Goal: Task Accomplishment & Management: Use online tool/utility

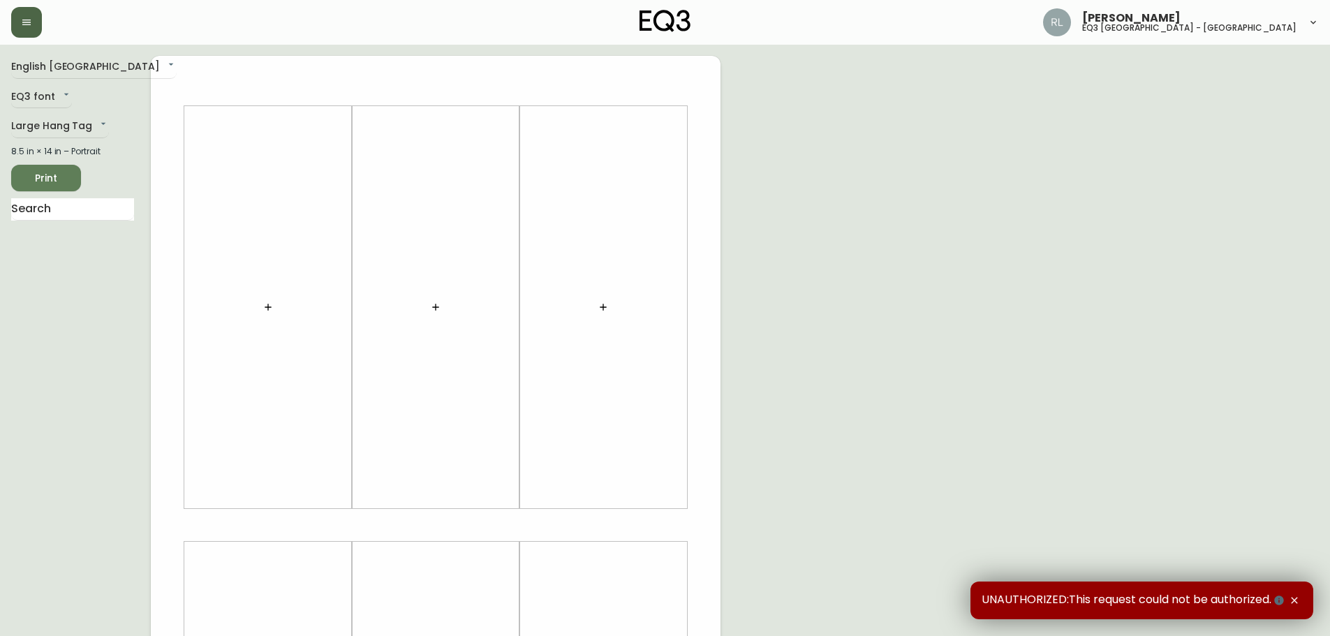
click at [30, 9] on button "button" at bounding box center [26, 22] width 31 height 31
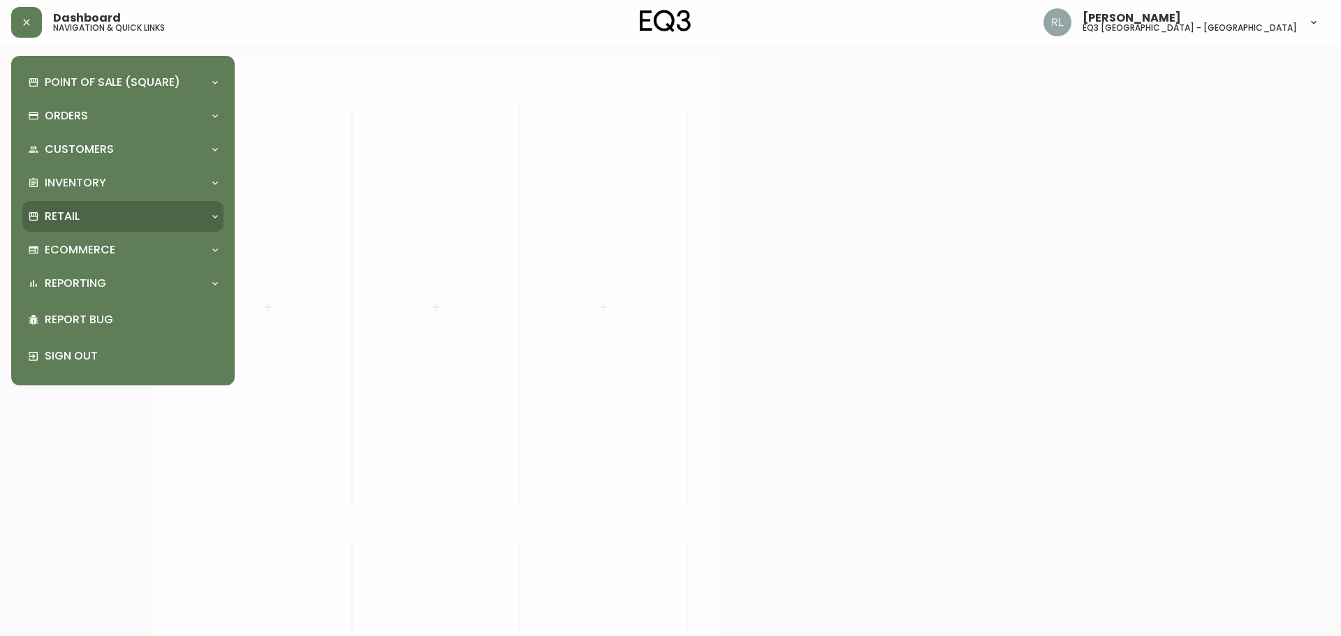
click at [87, 211] on div "Retail" at bounding box center [116, 216] width 176 height 15
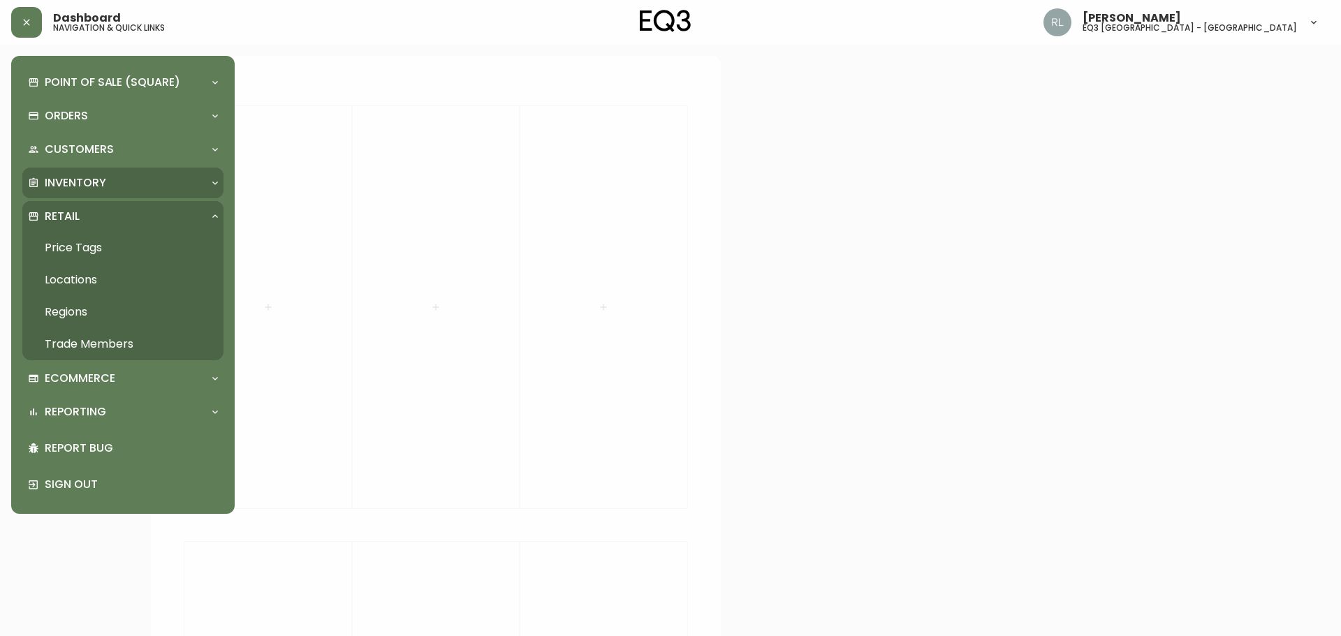
click at [80, 177] on p "Inventory" at bounding box center [75, 182] width 61 height 15
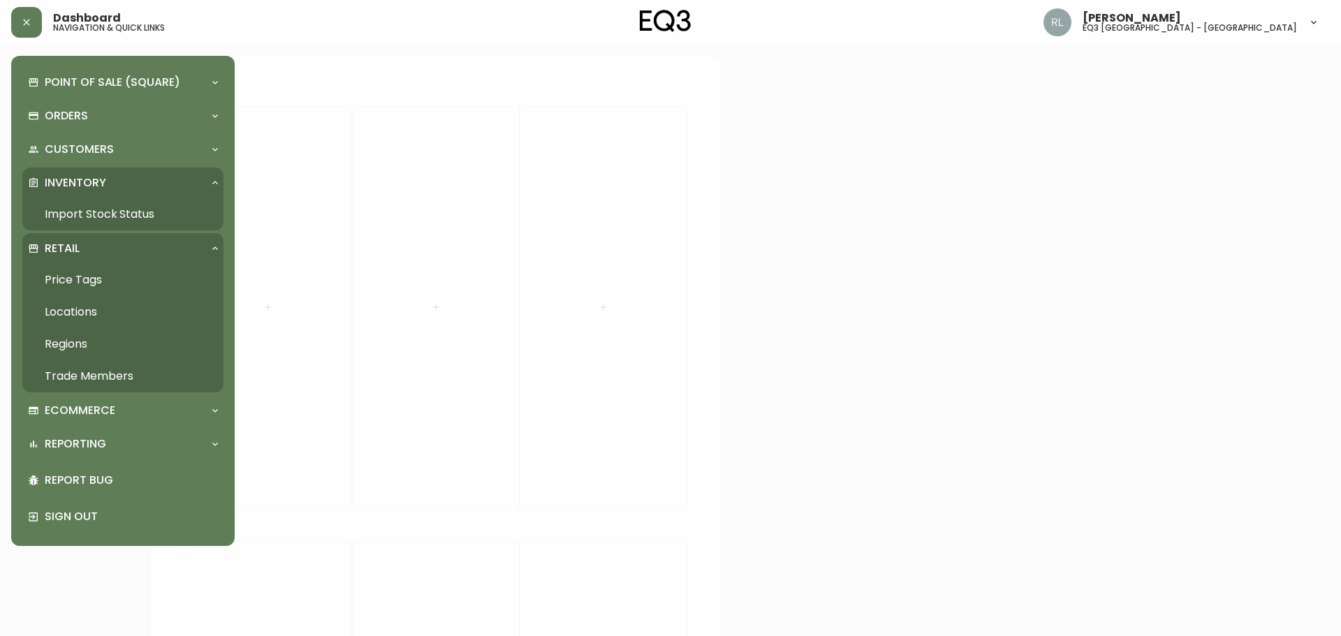
click at [85, 207] on link "Import Stock Status" at bounding box center [122, 214] width 201 height 32
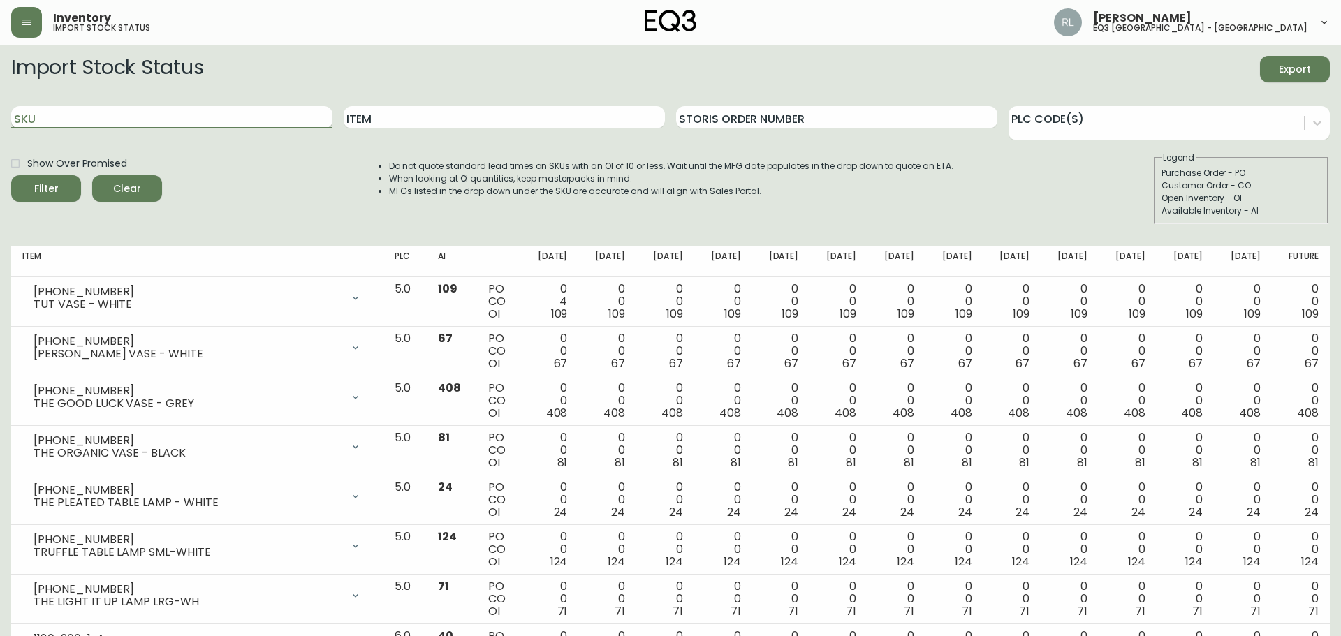
click at [137, 110] on input "SKU" at bounding box center [171, 117] width 321 height 22
click at [365, 112] on input "Item" at bounding box center [500, 117] width 318 height 22
paste input "Kuzco"
type input "Kuzco"
click at [11, 175] on button "Filter" at bounding box center [46, 188] width 70 height 27
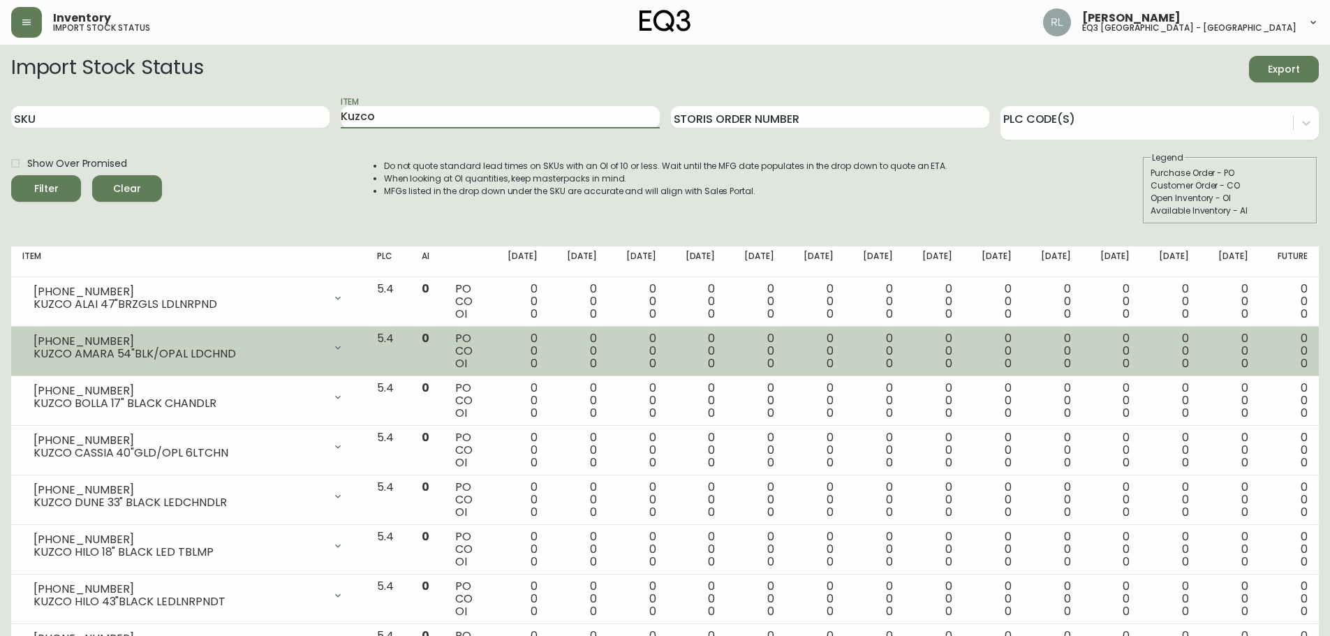
scroll to position [68, 0]
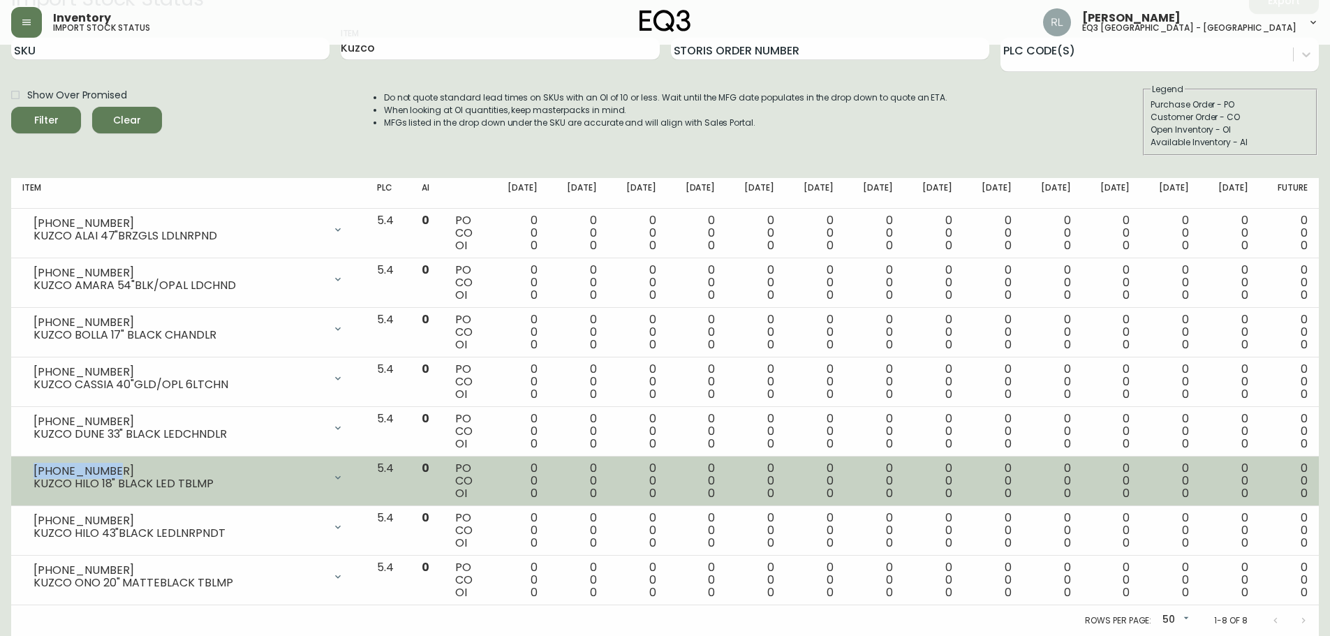
drag, startPoint x: 109, startPoint y: 471, endPoint x: 36, endPoint y: 468, distance: 73.4
click at [36, 468] on div "[PHONE_NUMBER]" at bounding box center [179, 471] width 290 height 13
copy div "[PHONE_NUMBER]"
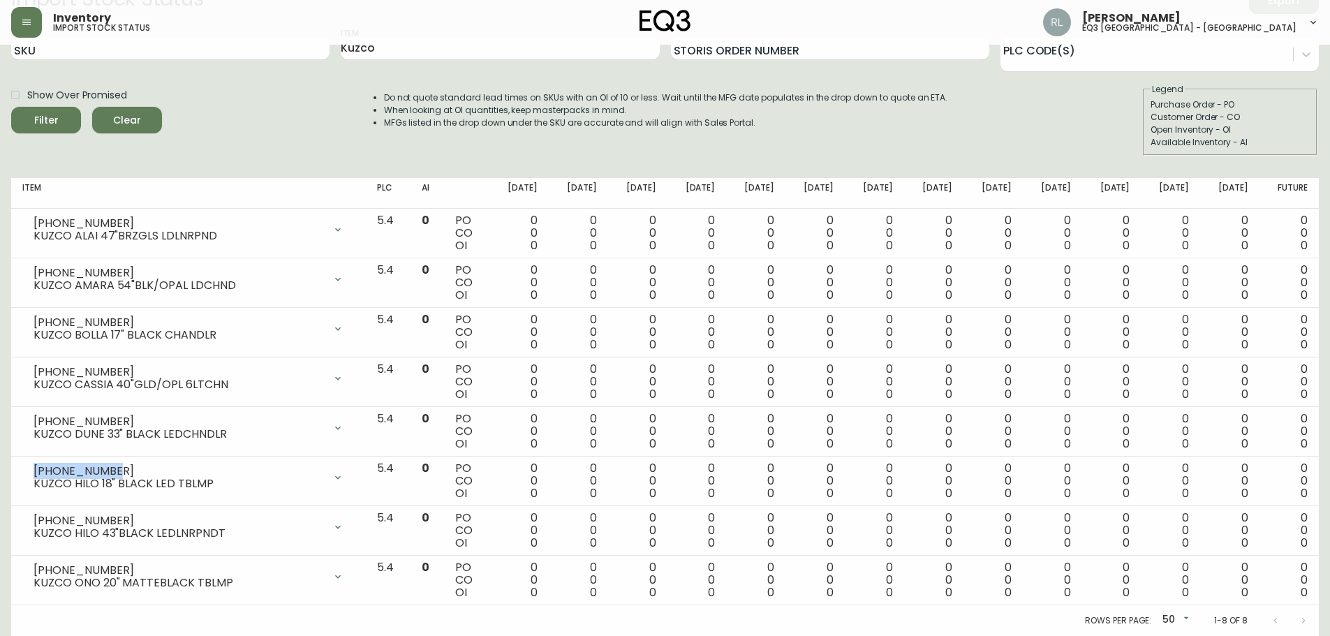
click at [126, 154] on div "Show Over Promised Filter Clear" at bounding box center [86, 119] width 151 height 73
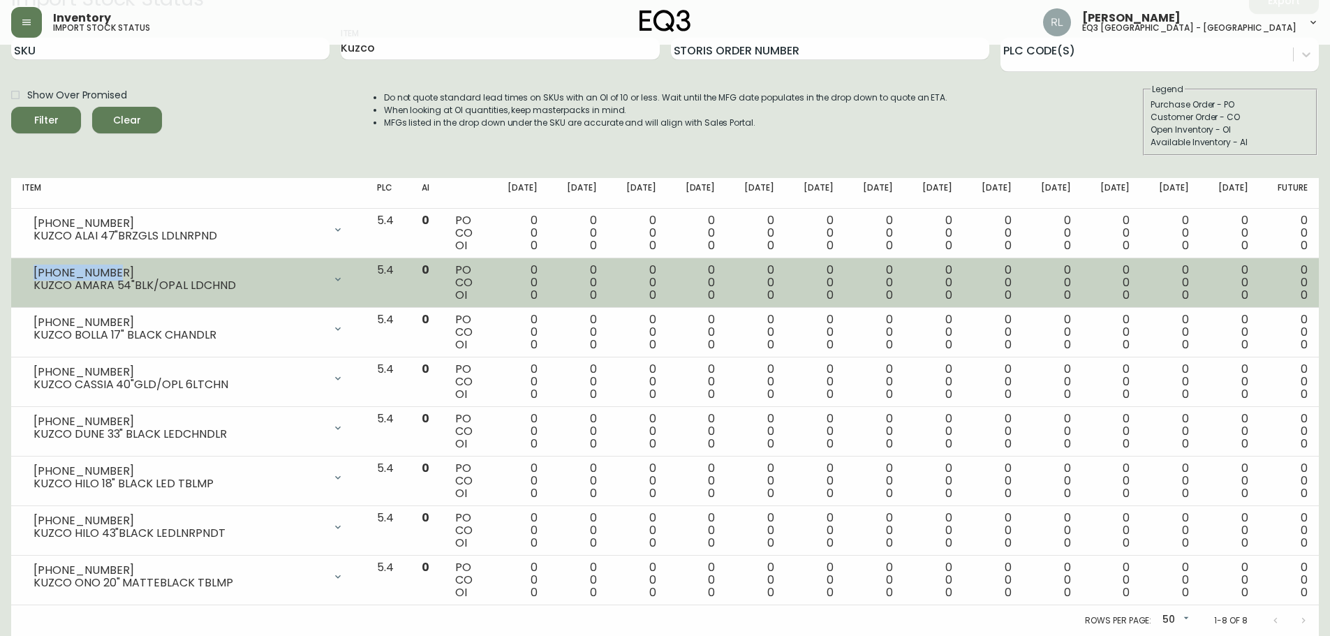
drag, startPoint x: 115, startPoint y: 271, endPoint x: 23, endPoint y: 268, distance: 92.2
click at [23, 268] on div "[PHONE_NUMBER] KUZCO AMARA 54"BLK/OPAL LDCHND" at bounding box center [188, 279] width 332 height 31
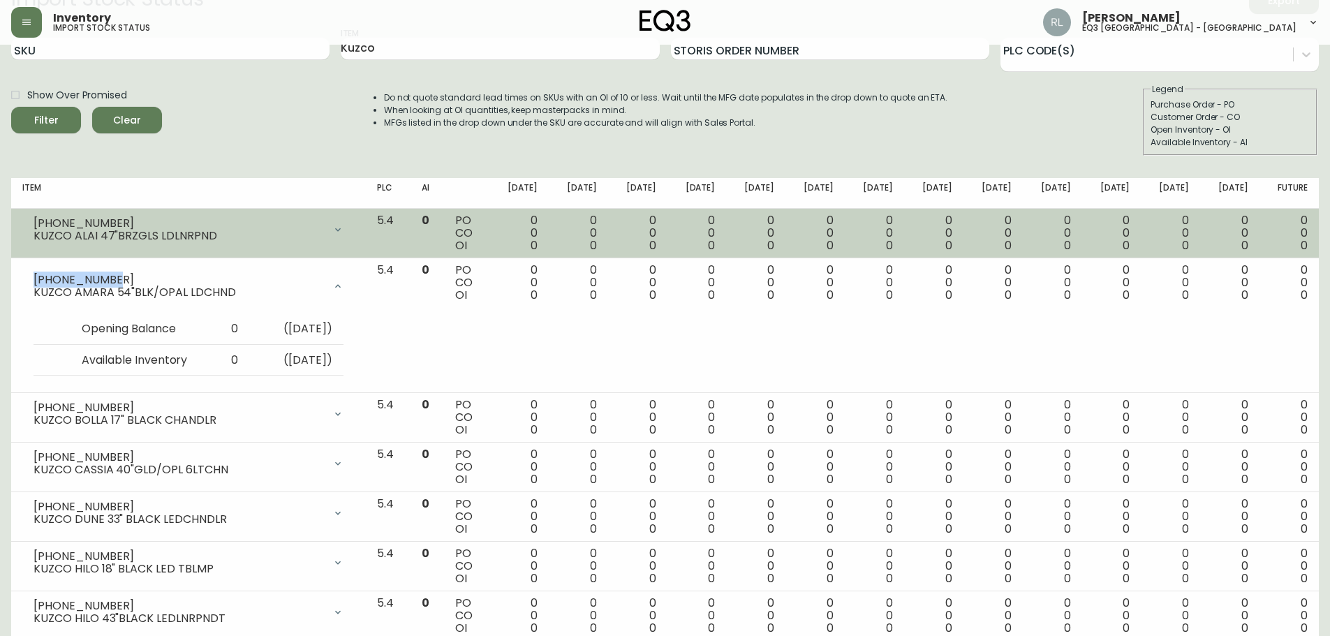
copy div "[PHONE_NUMBER]"
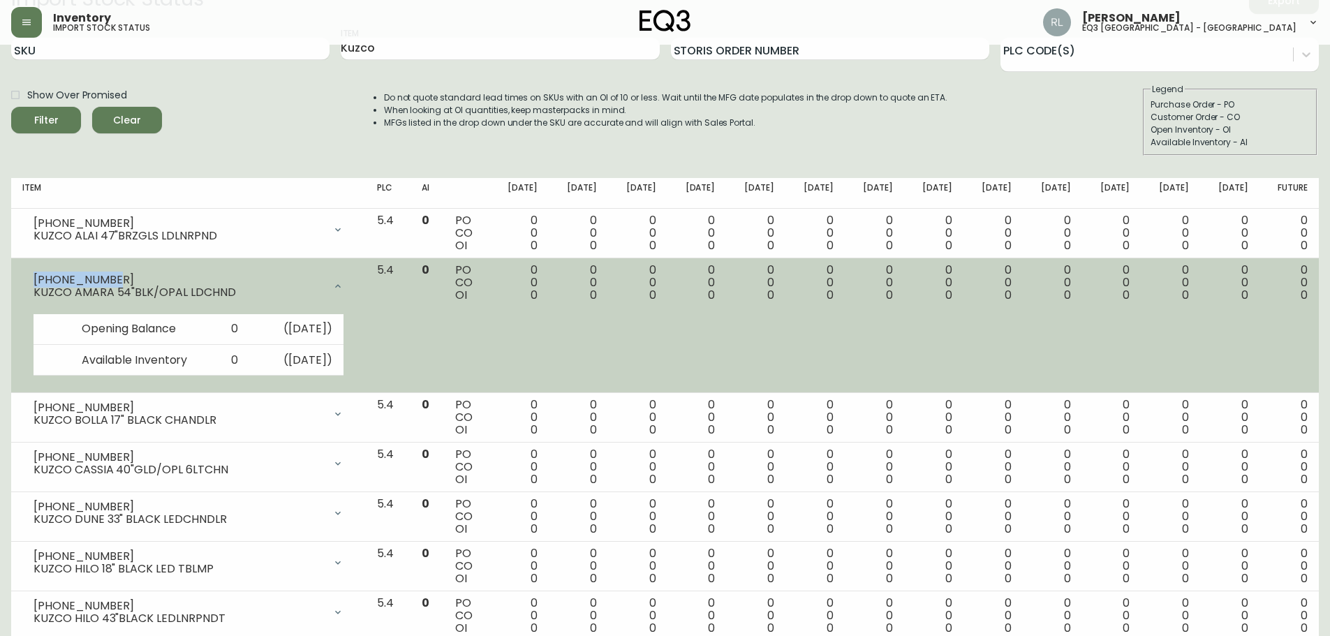
click at [344, 284] on icon at bounding box center [337, 286] width 11 height 11
